Goal: Go to known website: Access a specific website the user already knows

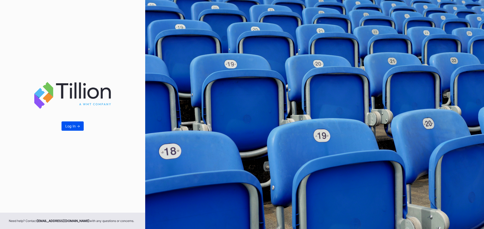
click at [64, 128] on button "Log In ->" at bounding box center [72, 126] width 22 height 9
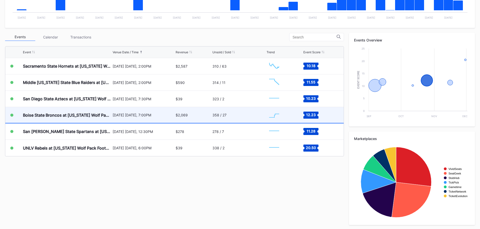
scroll to position [151, 0]
